Goal: Task Accomplishment & Management: Complete application form

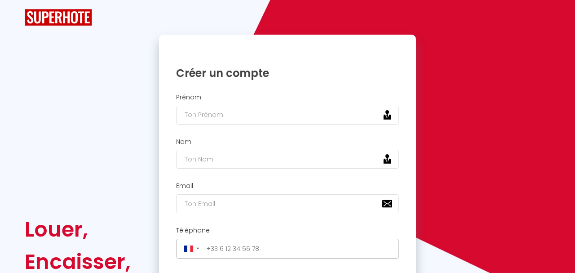
click at [228, 104] on div "Prénom" at bounding box center [287, 108] width 245 height 31
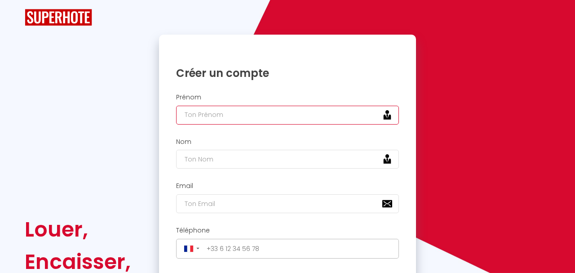
click at [240, 113] on input "text" at bounding box center [287, 115] width 223 height 19
type input "Mennana"
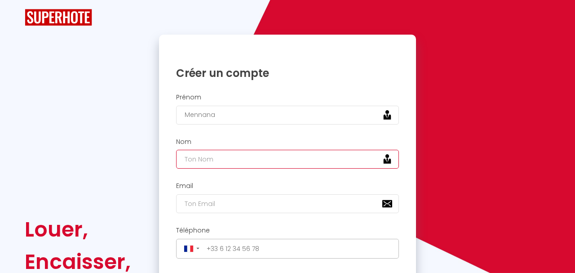
type input "m"
type input "Mjaouel"
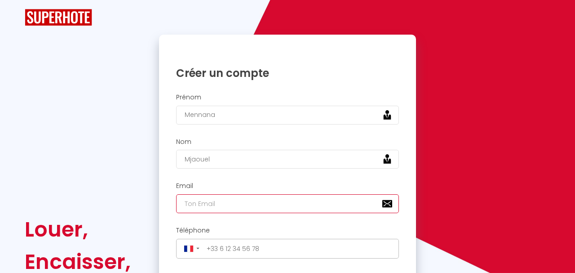
click at [230, 204] on input "email" at bounding box center [287, 203] width 223 height 19
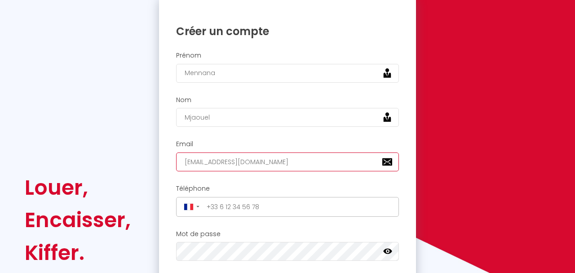
scroll to position [73, 0]
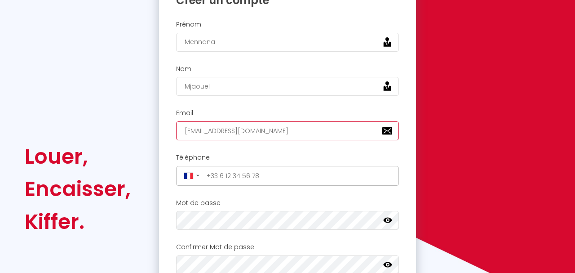
type input "[EMAIL_ADDRESS][DOMAIN_NAME]"
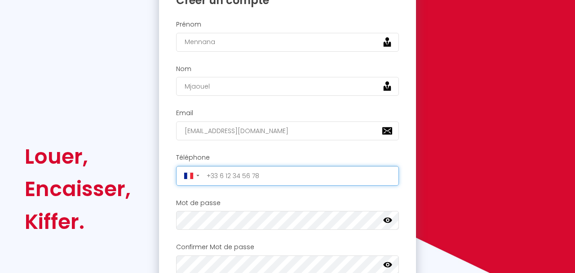
click at [255, 171] on input "tel" at bounding box center [300, 176] width 193 height 14
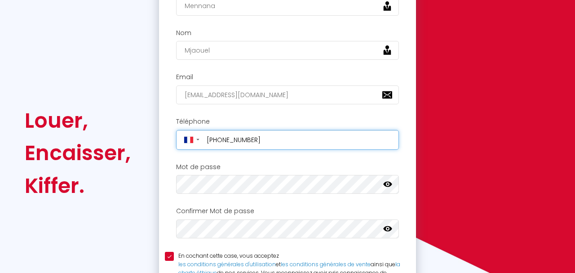
scroll to position [109, 0]
type input "+33759603154"
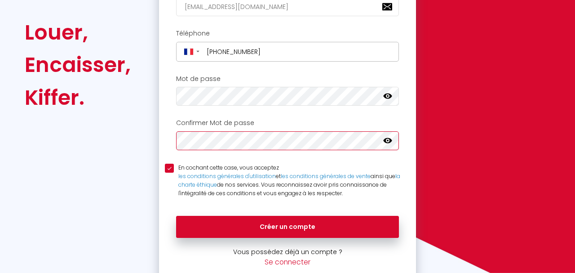
scroll to position [214, 0]
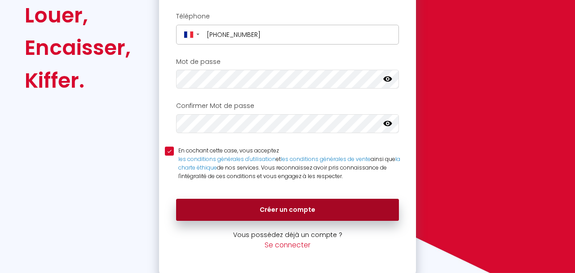
click at [235, 205] on button "Créer un compte" at bounding box center [287, 210] width 223 height 22
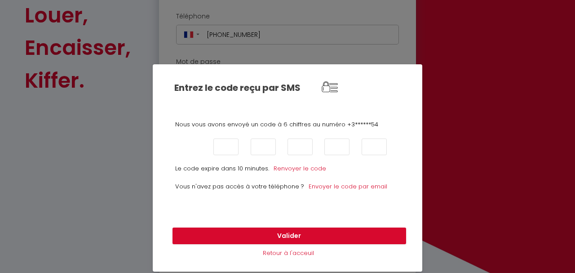
click at [185, 154] on input "text" at bounding box center [189, 146] width 25 height 17
type input "6"
type input "0"
type input "1"
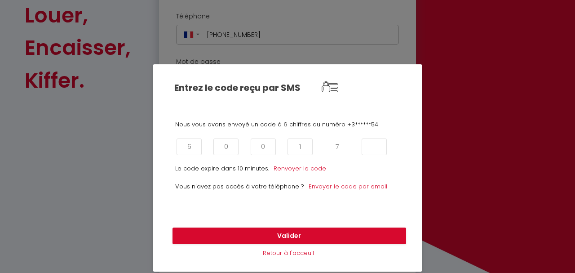
type input "7"
type input "3"
click button "Valider" at bounding box center [290, 235] width 234 height 17
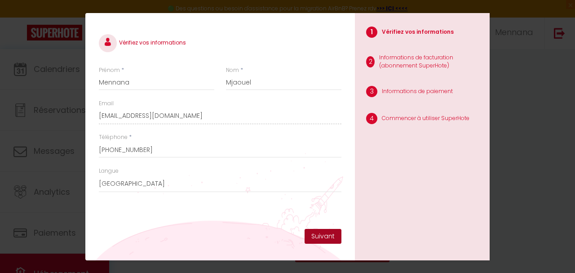
click at [316, 240] on button "Suivant" at bounding box center [323, 236] width 37 height 15
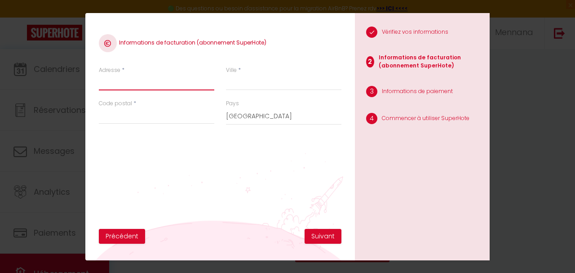
click at [194, 80] on input "Adresse" at bounding box center [157, 82] width 116 height 16
type input "2 RUE DE L'image"
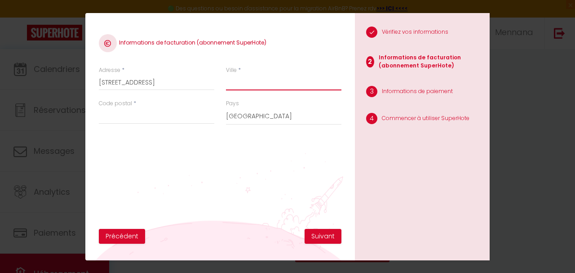
click at [259, 84] on input "Ville" at bounding box center [284, 82] width 116 height 16
type input "Blois"
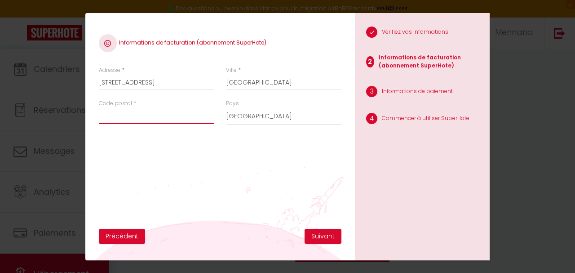
click at [168, 117] on input "Code postal" at bounding box center [157, 116] width 116 height 16
type input "41000"
click at [323, 238] on button "Suivant" at bounding box center [323, 236] width 37 height 15
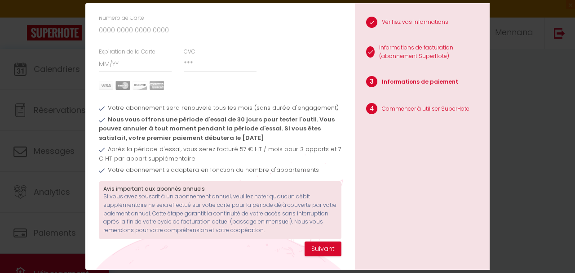
scroll to position [44, 0]
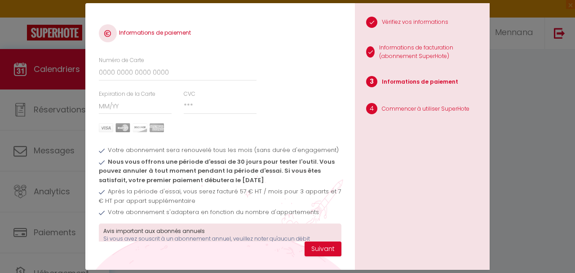
scroll to position [44, 0]
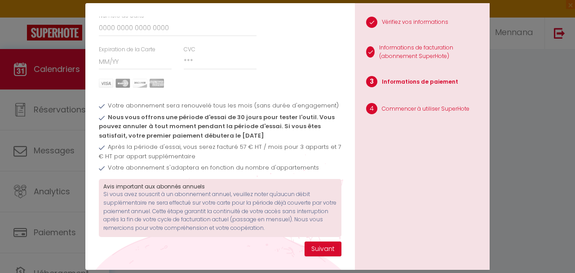
click at [244, 199] on p "Si vous avez souscrit à un abonnement annuel, veuillez noter qu'aucun débit sup…" at bounding box center [220, 211] width 234 height 42
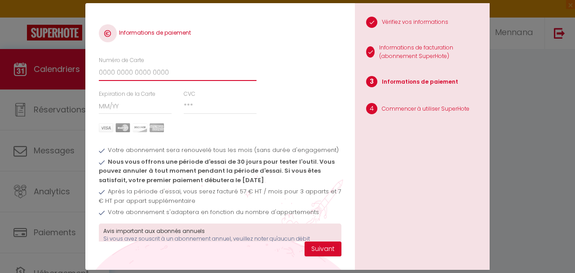
click at [155, 68] on input "Numéro de Carte" at bounding box center [178, 73] width 158 height 16
type input "[CREDIT_CARD_NUMBER]"
click at [311, 129] on div at bounding box center [220, 127] width 254 height 9
click at [143, 107] on input "Expiration de la Carte" at bounding box center [135, 106] width 73 height 16
type input "08 / 30"
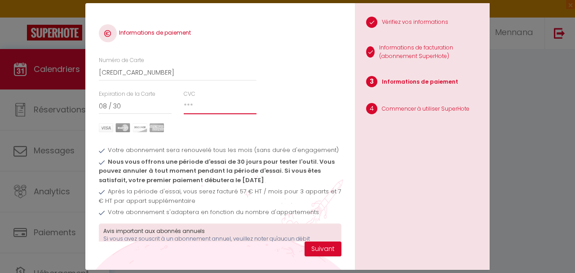
click at [220, 104] on input "CVC" at bounding box center [220, 106] width 73 height 16
type input "153"
click at [323, 253] on button "Suivant" at bounding box center [323, 248] width 37 height 15
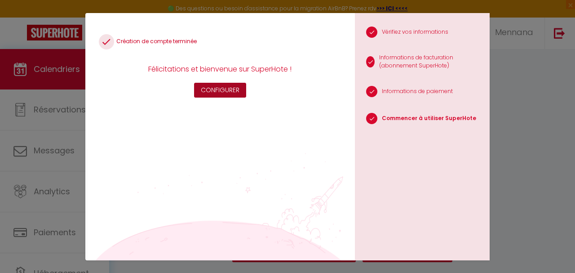
click at [216, 89] on button "Configurer" at bounding box center [220, 90] width 52 height 15
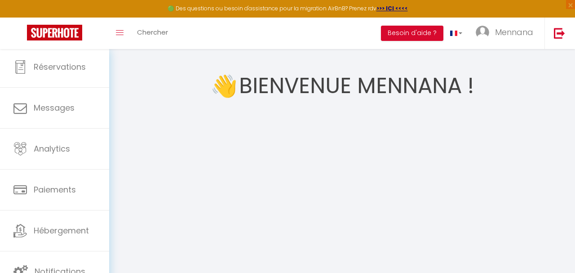
scroll to position [49, 0]
